Goal: Task Accomplishment & Management: Use online tool/utility

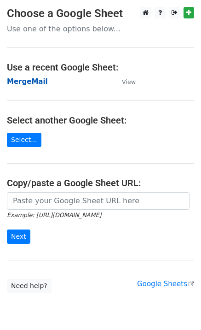
click at [25, 82] on strong "MergeMail" at bounding box center [27, 81] width 41 height 8
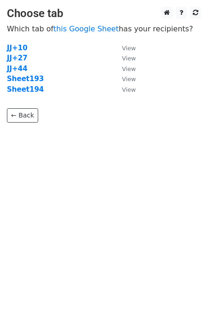
click at [34, 90] on strong "Sheet194" at bounding box center [25, 89] width 37 height 8
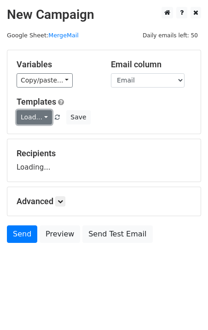
click at [31, 120] on link "Load..." at bounding box center [34, 117] width 35 height 14
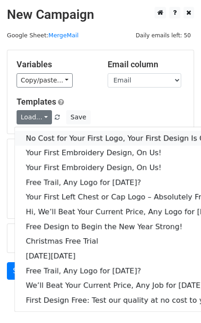
click at [39, 137] on link "No Cost for Your First Logo, Your First Design Is On Us!" at bounding box center [126, 138] width 222 height 15
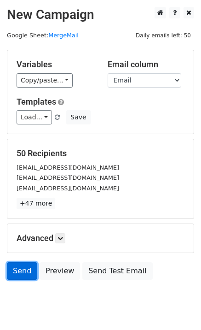
click at [22, 272] on link "Send" at bounding box center [22, 271] width 30 height 18
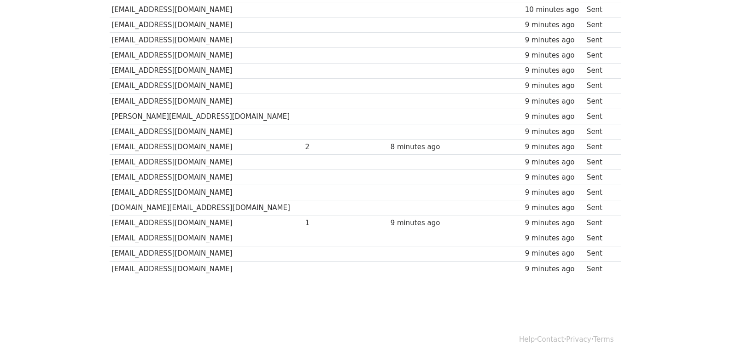
scroll to position [641, 0]
